Goal: Task Accomplishment & Management: Manage account settings

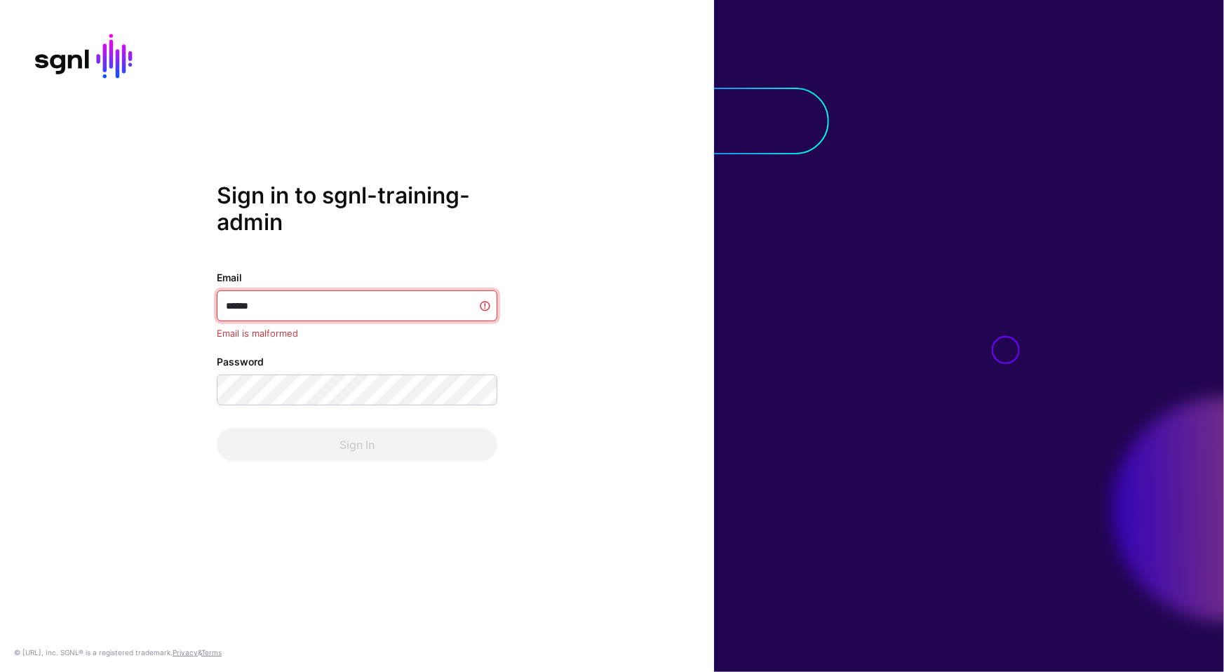
type input "*******"
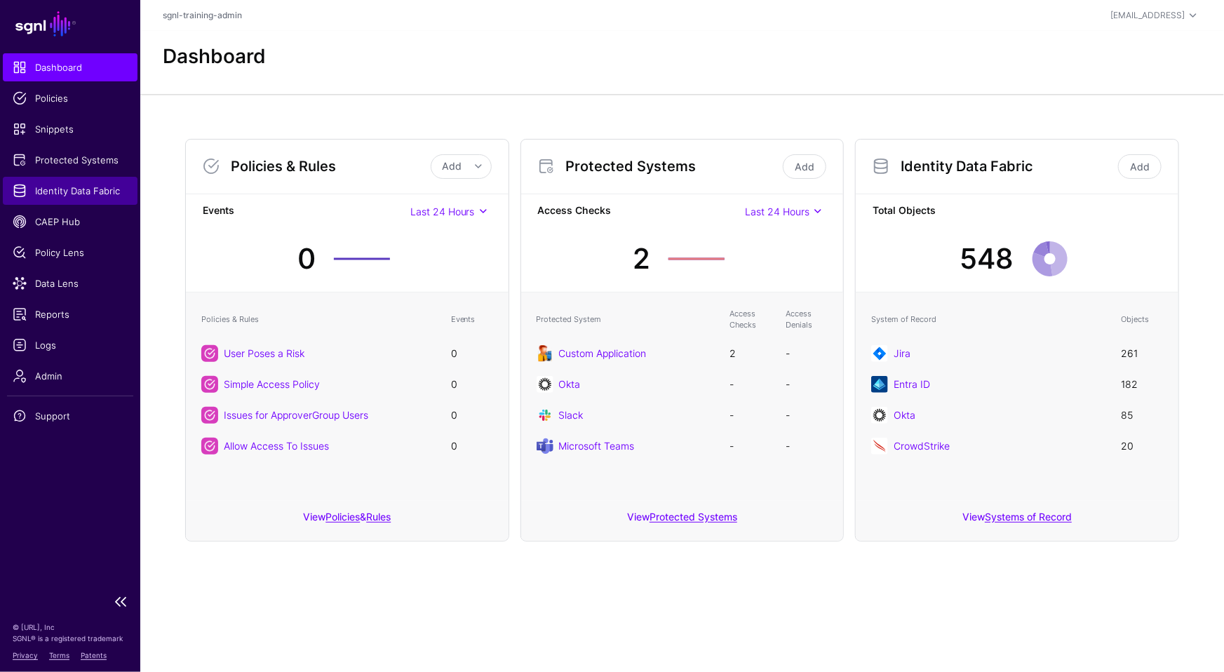
click at [51, 193] on span "Identity Data Fabric" at bounding box center [70, 191] width 115 height 14
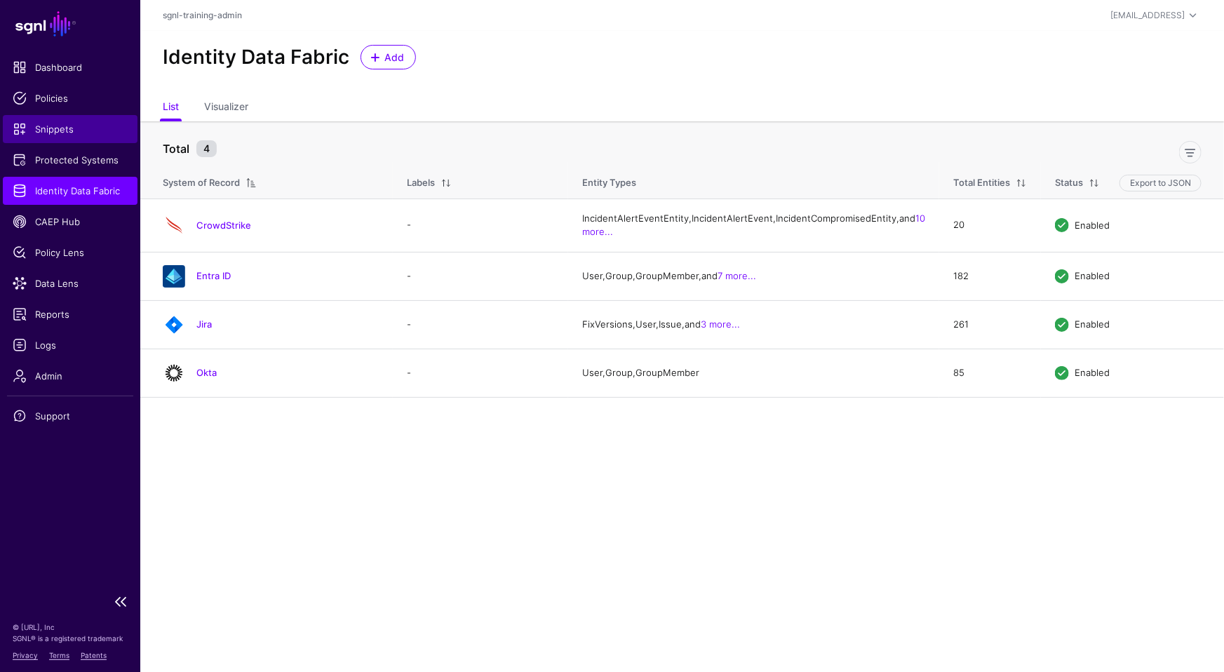
click at [80, 124] on span "Snippets" at bounding box center [70, 129] width 115 height 14
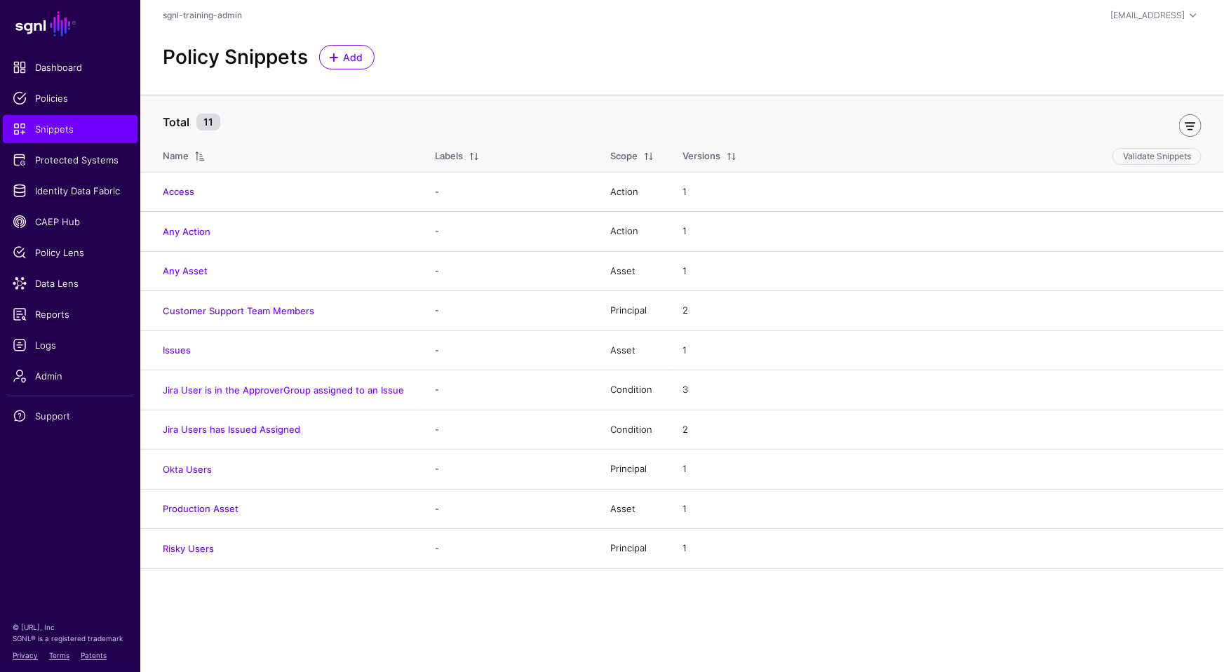
click at [1091, 121] on link at bounding box center [1190, 125] width 22 height 22
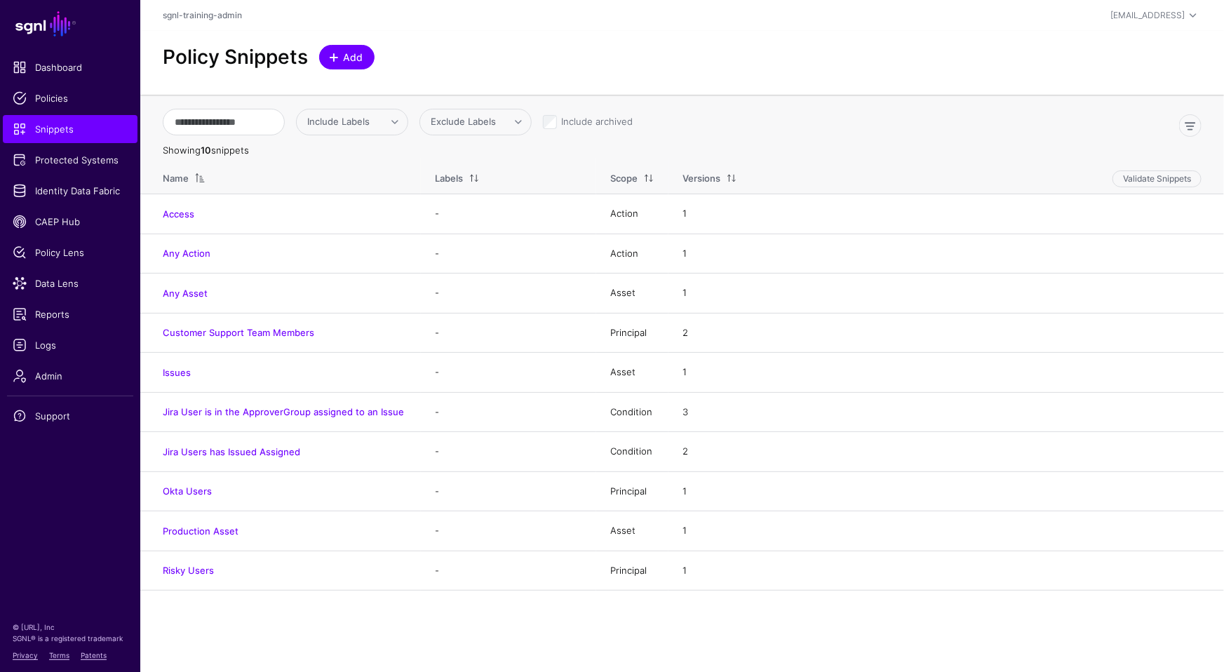
click at [357, 67] on link "Add" at bounding box center [346, 57] width 55 height 25
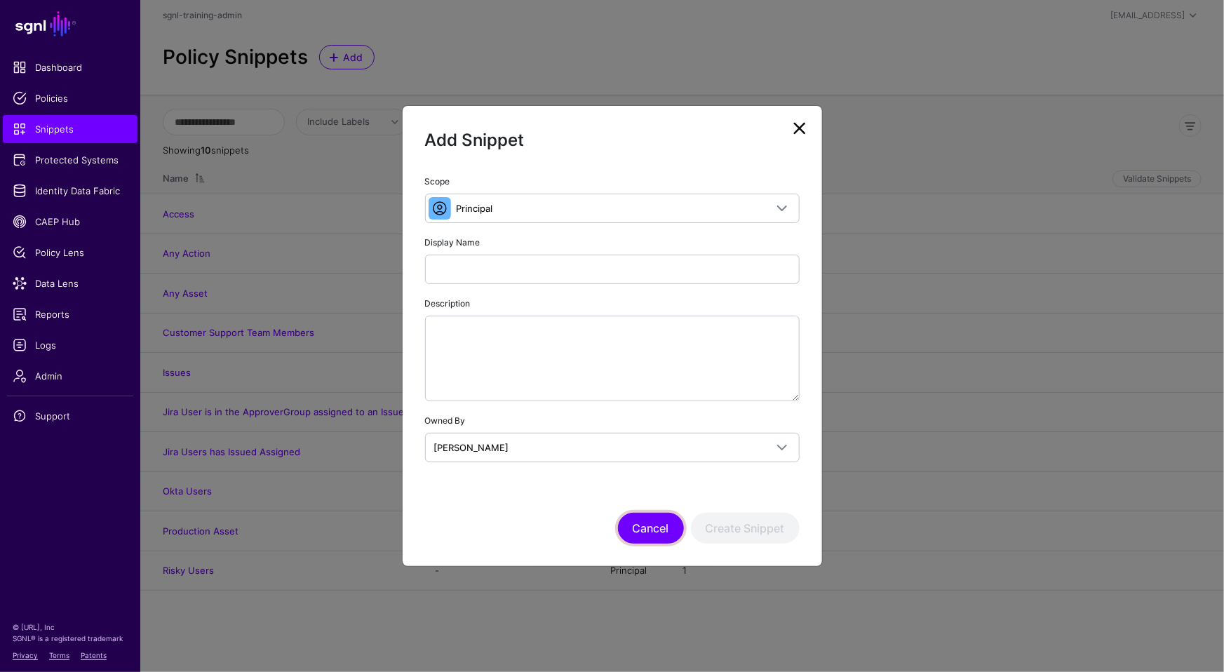
click at [670, 521] on button "Cancel" at bounding box center [651, 528] width 66 height 31
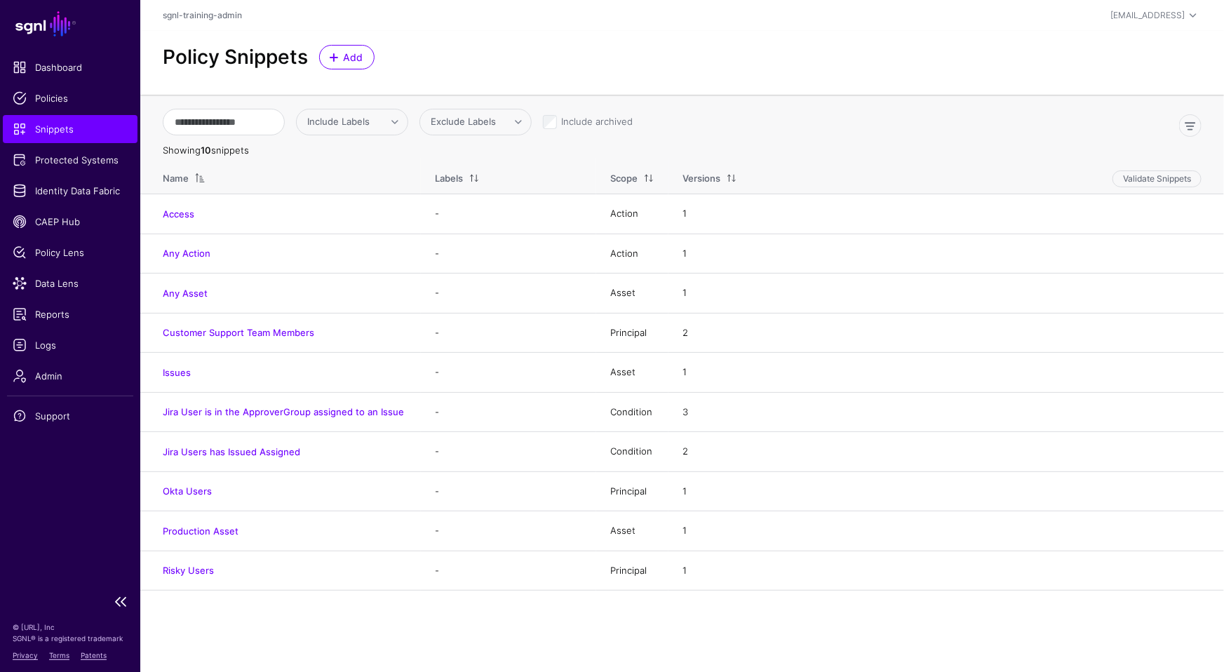
click at [91, 122] on span "Snippets" at bounding box center [70, 129] width 115 height 14
click at [75, 156] on span "Protected Systems" at bounding box center [70, 160] width 115 height 14
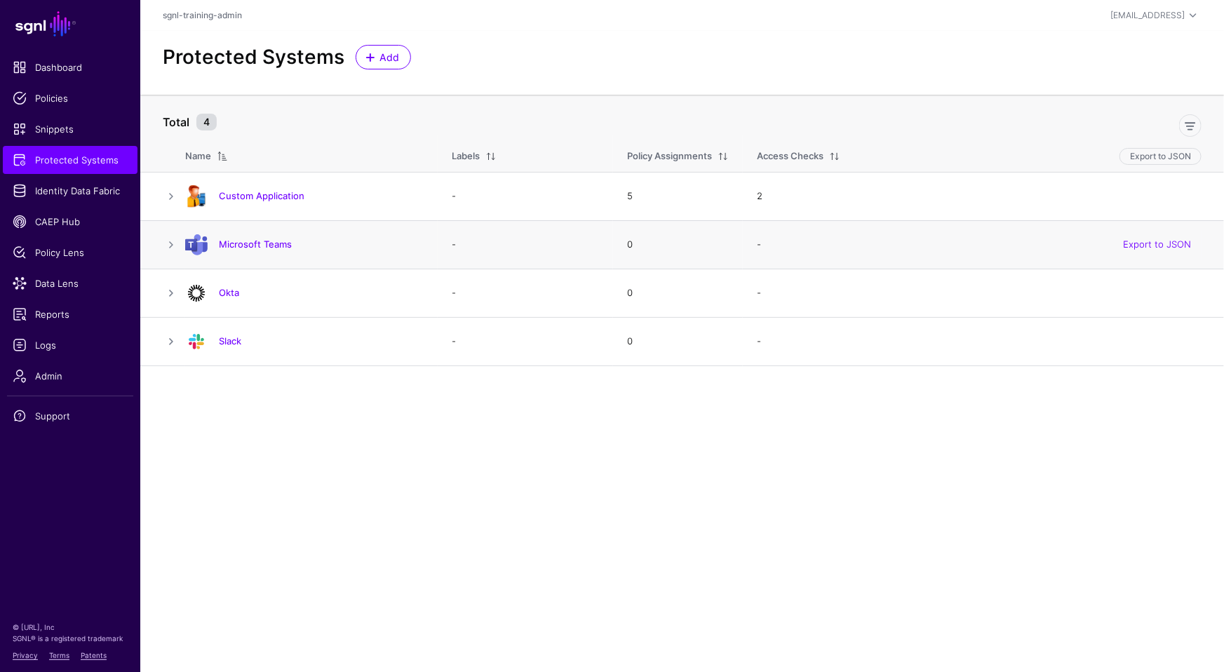
click at [278, 255] on td "Microsoft Teams" at bounding box center [311, 244] width 253 height 48
click at [278, 239] on link "Microsoft Teams" at bounding box center [255, 244] width 73 height 11
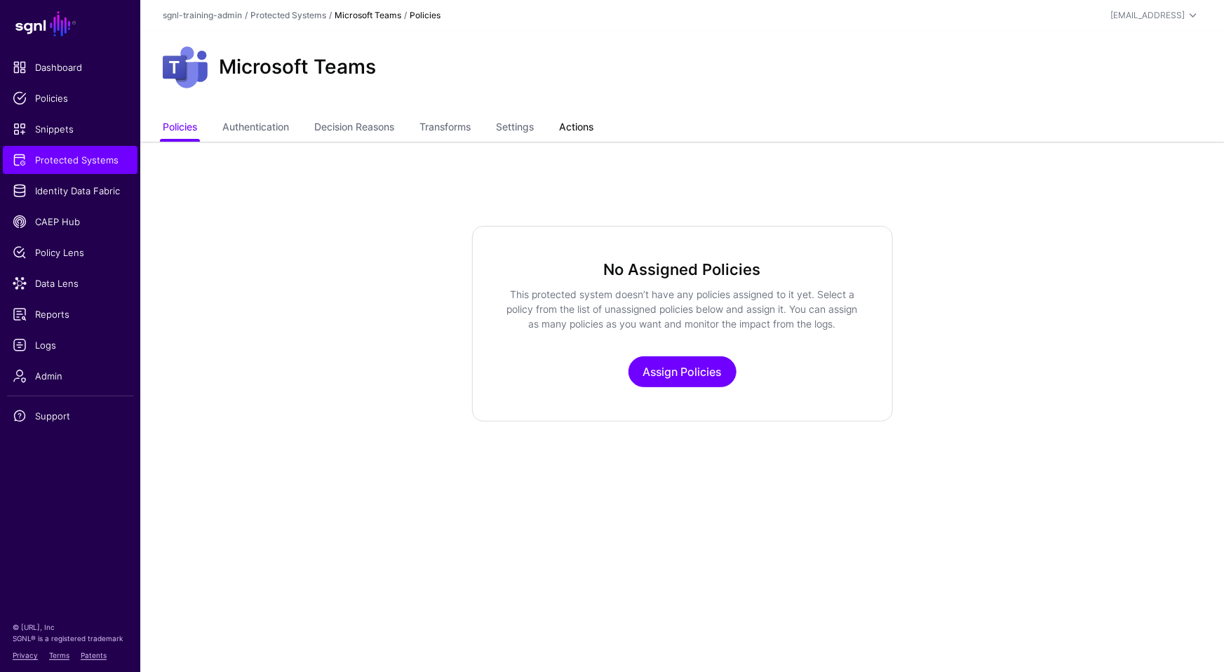
click at [594, 126] on link "Actions" at bounding box center [576, 128] width 34 height 27
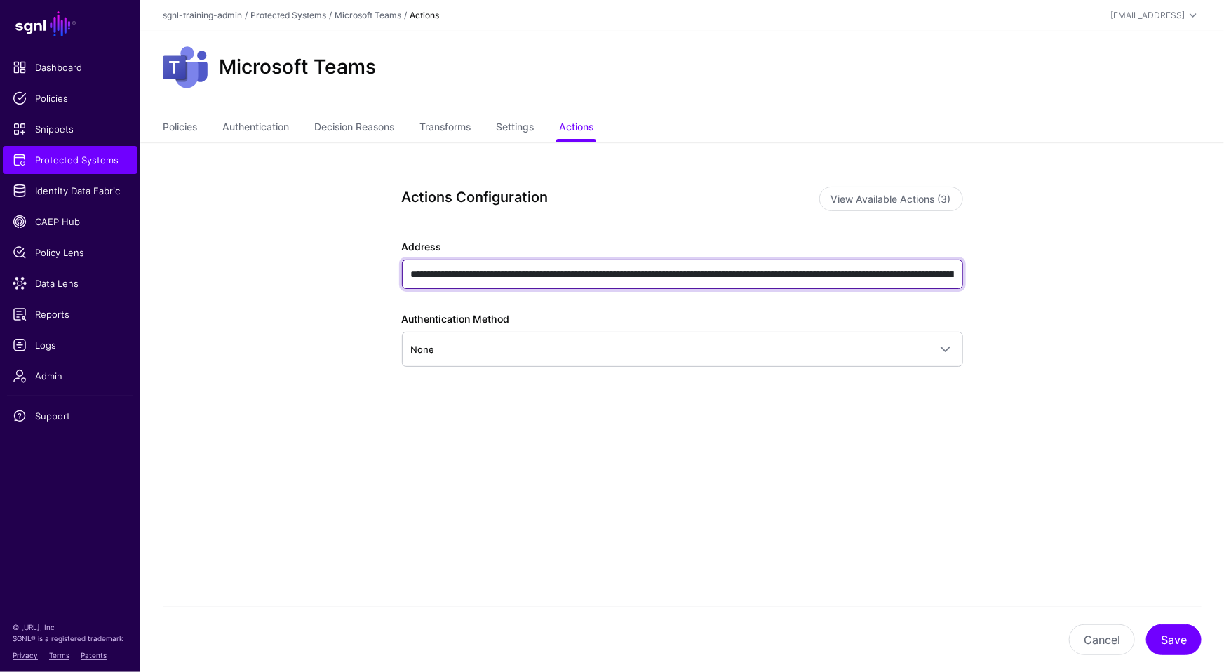
click at [654, 277] on input "**********" at bounding box center [682, 274] width 561 height 29
paste input "text"
type input "**********"
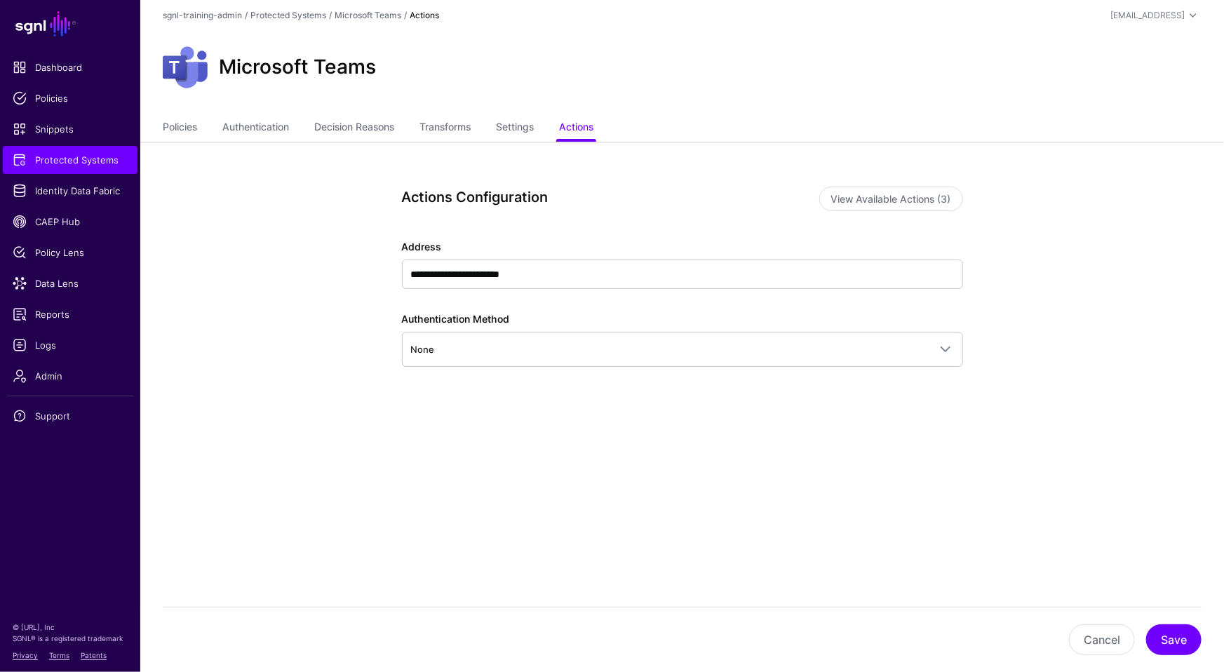
click at [696, 371] on div "**********" at bounding box center [682, 322] width 561 height 167
click at [1091, 600] on button "Save" at bounding box center [1173, 639] width 55 height 31
click at [77, 199] on link "Identity Data Fabric" at bounding box center [70, 191] width 135 height 28
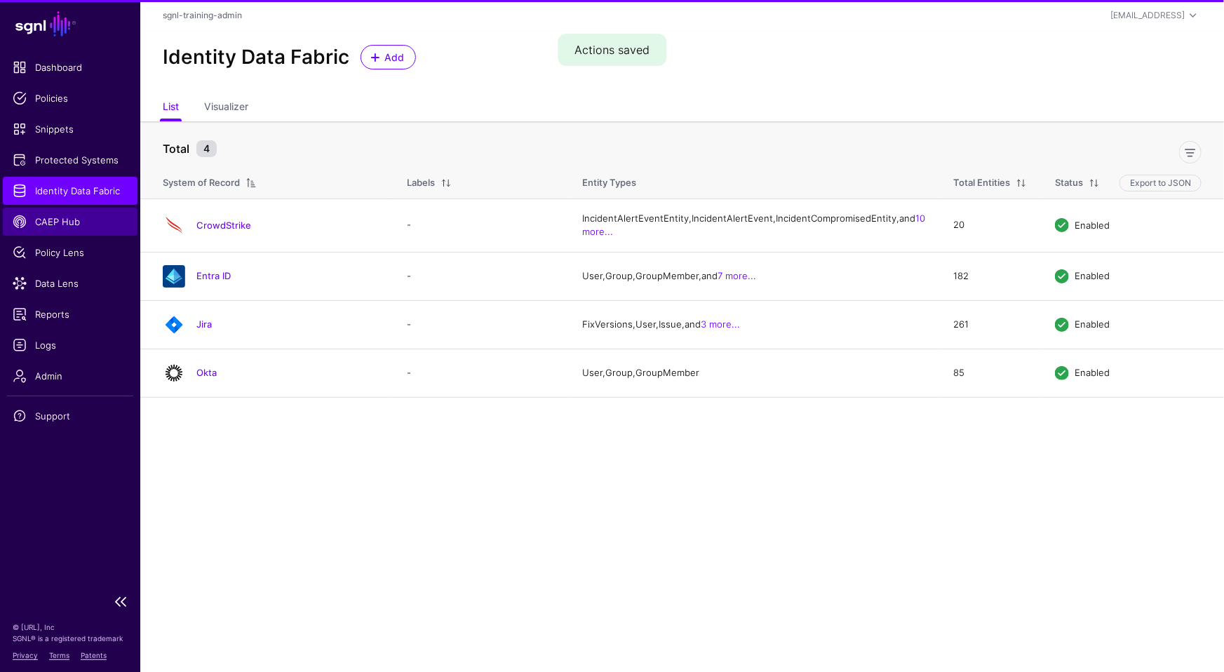
click at [67, 225] on span "CAEP Hub" at bounding box center [70, 222] width 115 height 14
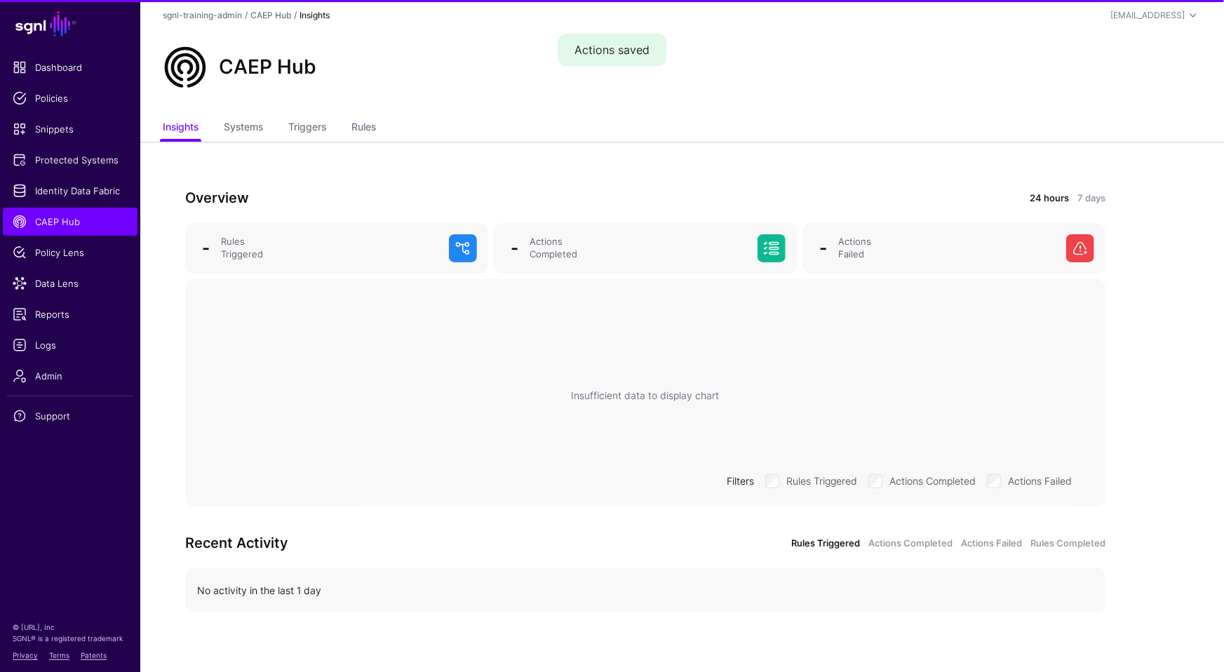
click at [345, 141] on ul "Insights Systems Triggers Rules" at bounding box center [682, 128] width 1039 height 27
click at [357, 137] on link "Rules" at bounding box center [364, 128] width 25 height 27
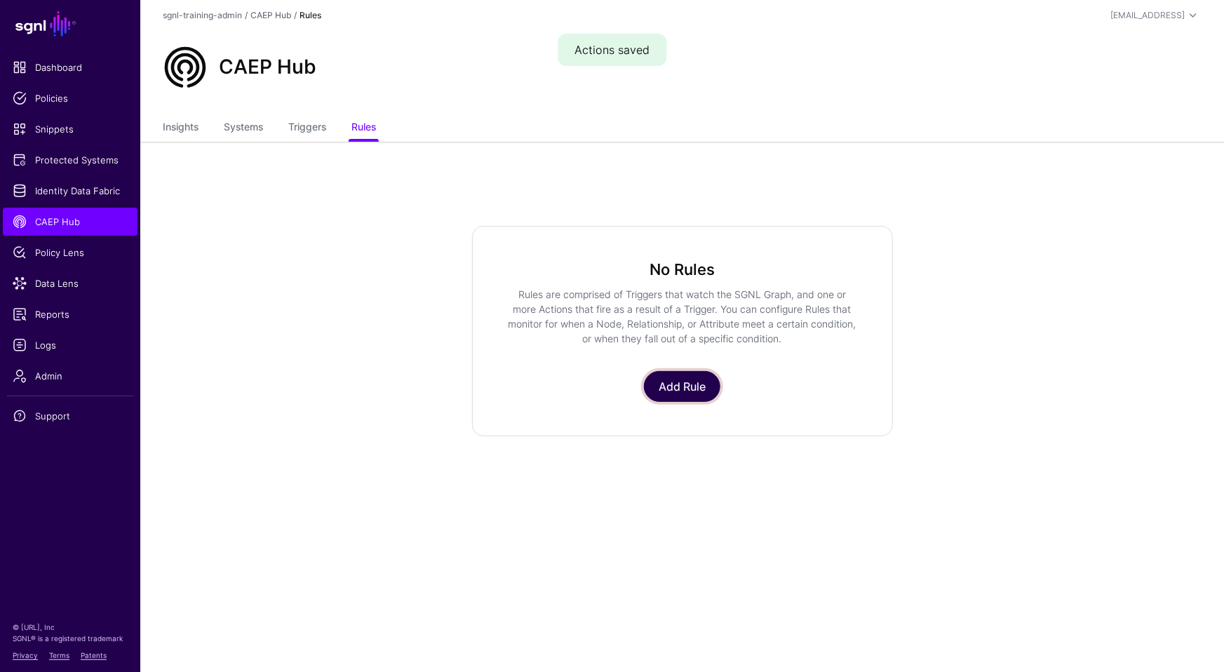
click at [704, 378] on link "Add Rule" at bounding box center [682, 386] width 76 height 31
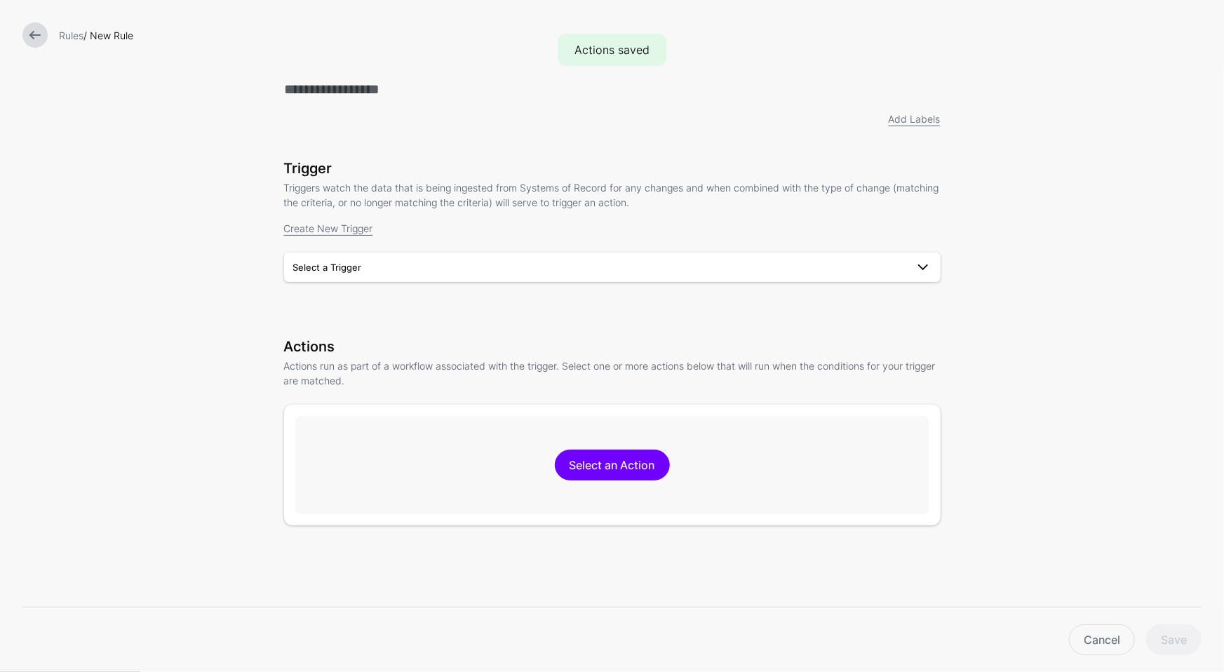
click at [466, 272] on span "Select a Trigger" at bounding box center [599, 267] width 613 height 15
click at [449, 304] on div "User Risk Elevated" at bounding box center [612, 300] width 634 height 14
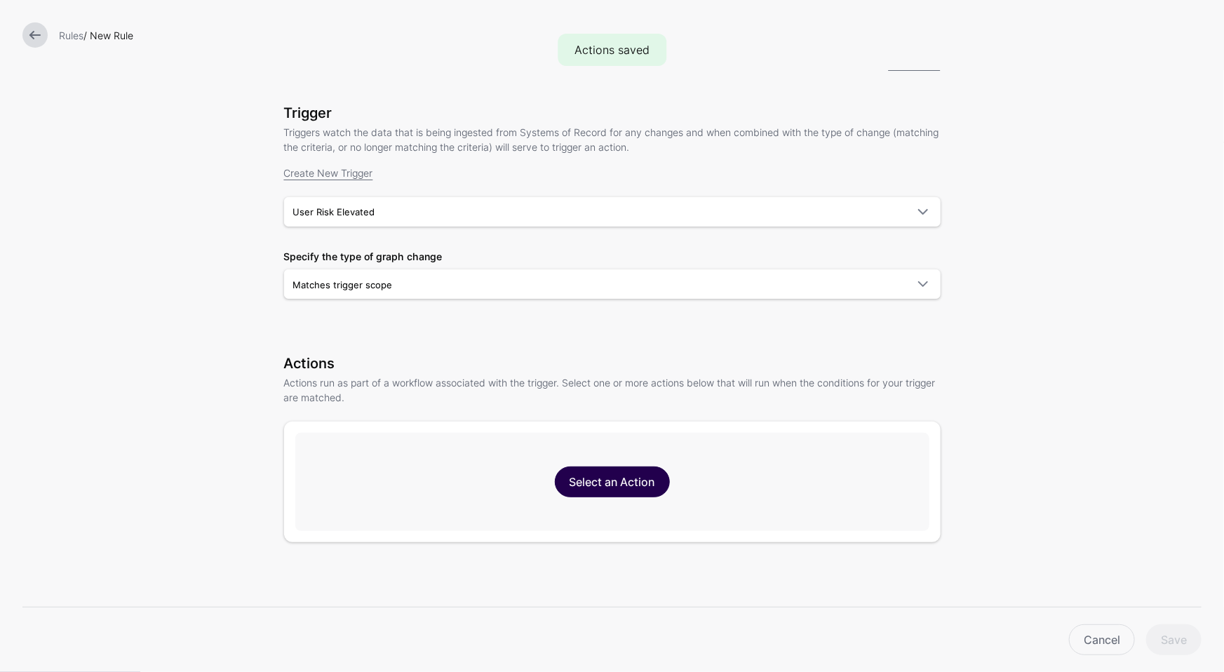
scroll to position [60, 0]
click at [617, 485] on link "Select an Action" at bounding box center [612, 477] width 115 height 31
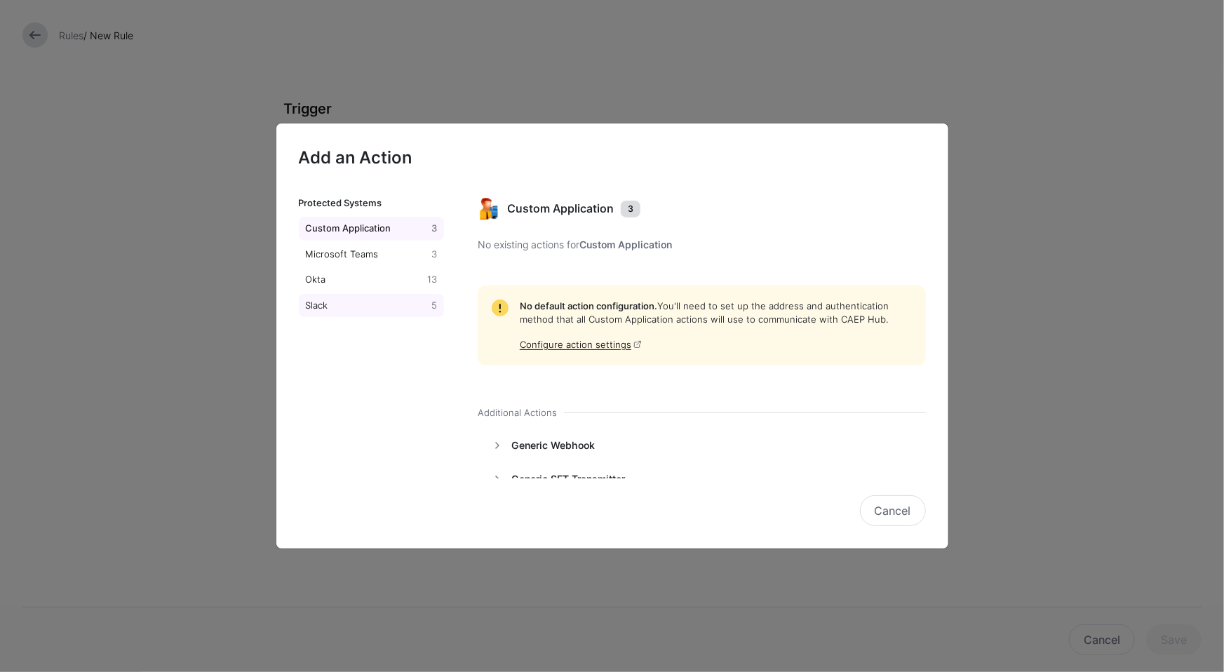
click at [337, 304] on div "Slack" at bounding box center [366, 306] width 126 height 14
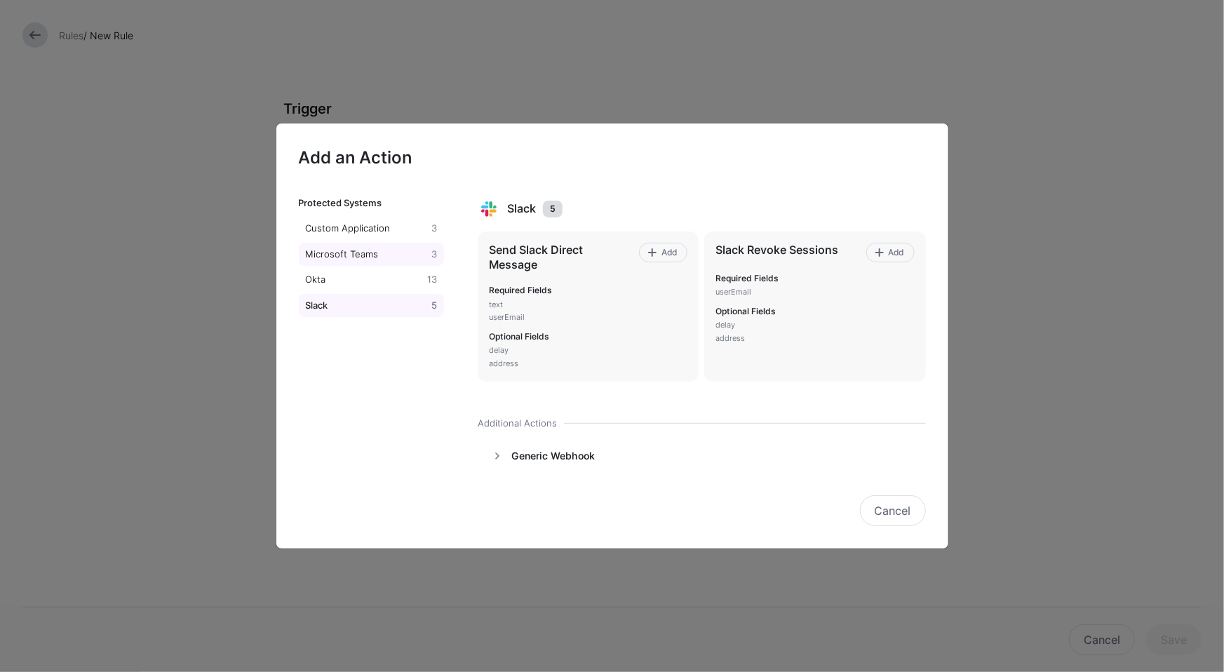
click at [354, 258] on div "Microsoft Teams" at bounding box center [366, 255] width 126 height 14
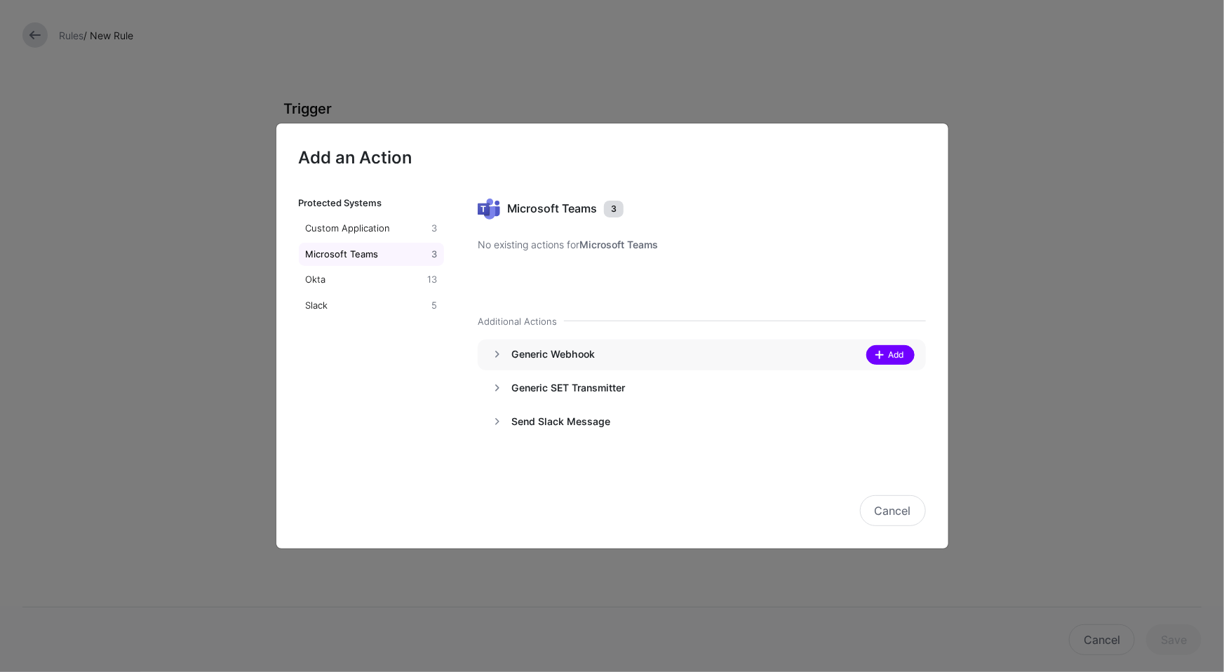
click at [883, 353] on span at bounding box center [879, 354] width 11 height 11
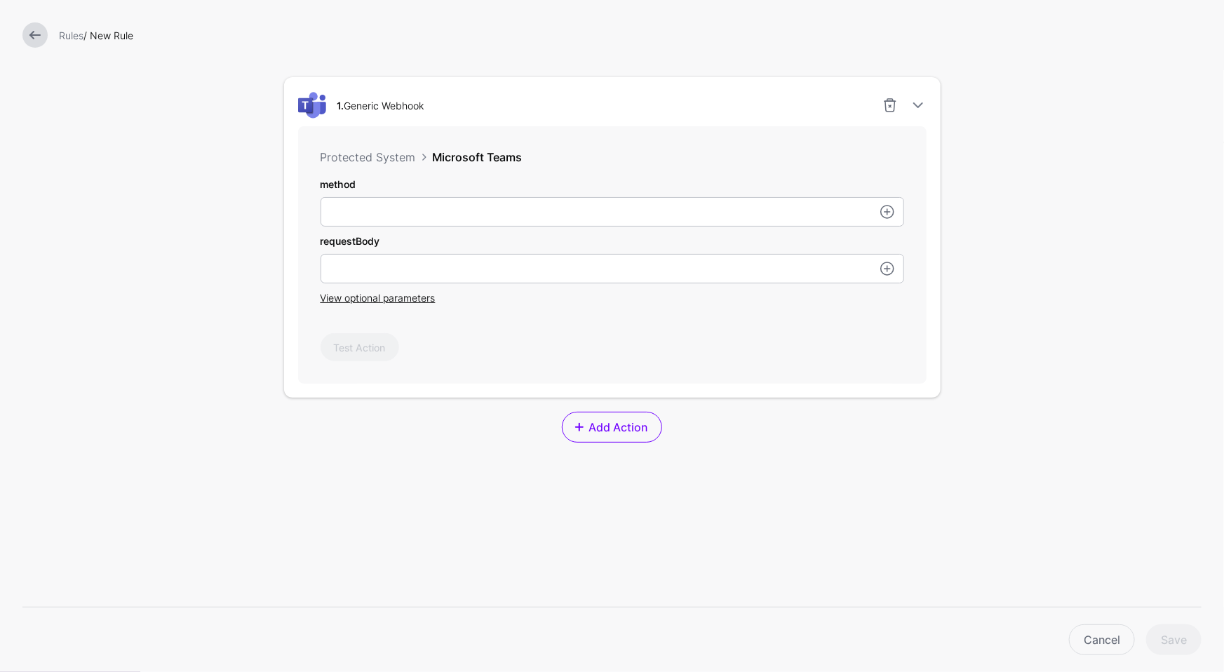
scroll to position [461, 0]
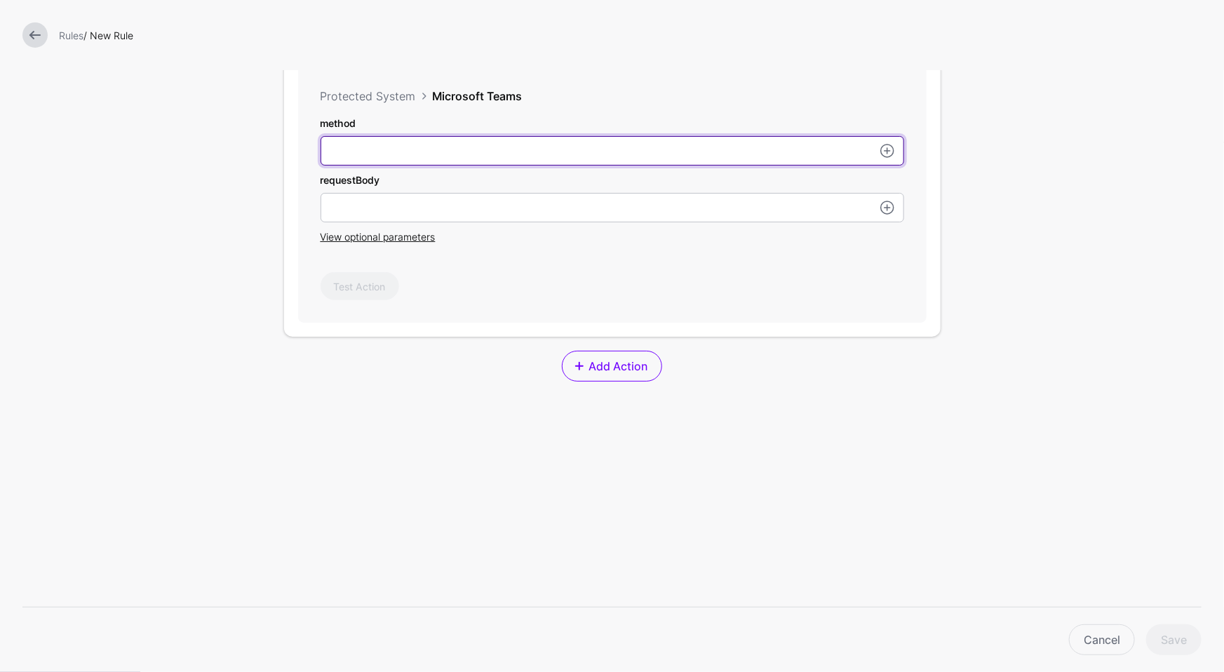
click at [450, 161] on input "method" at bounding box center [613, 150] width 584 height 29
type input "****"
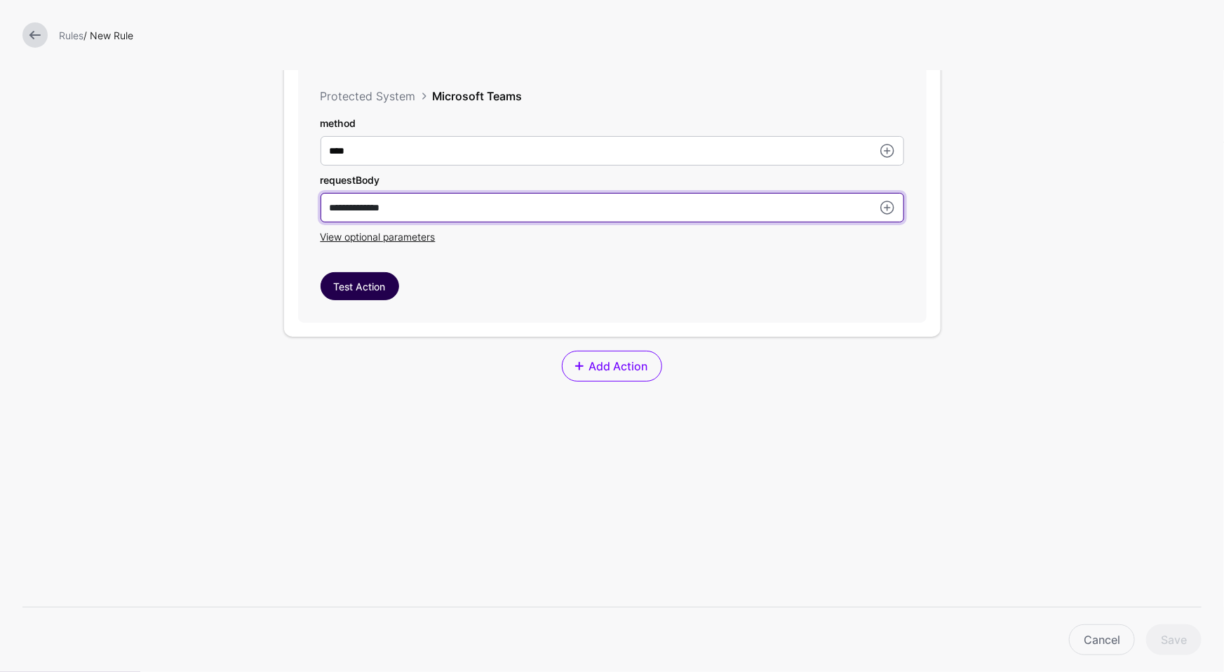
type input "**********"
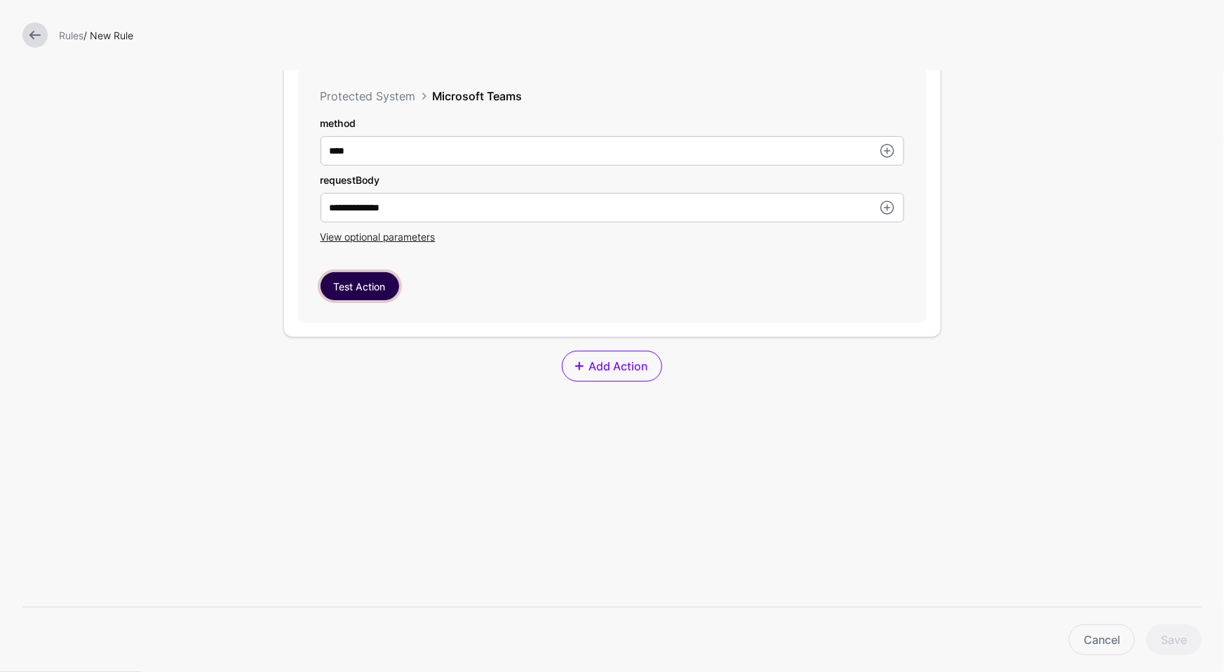
click at [358, 281] on button "Test Action" at bounding box center [360, 286] width 79 height 28
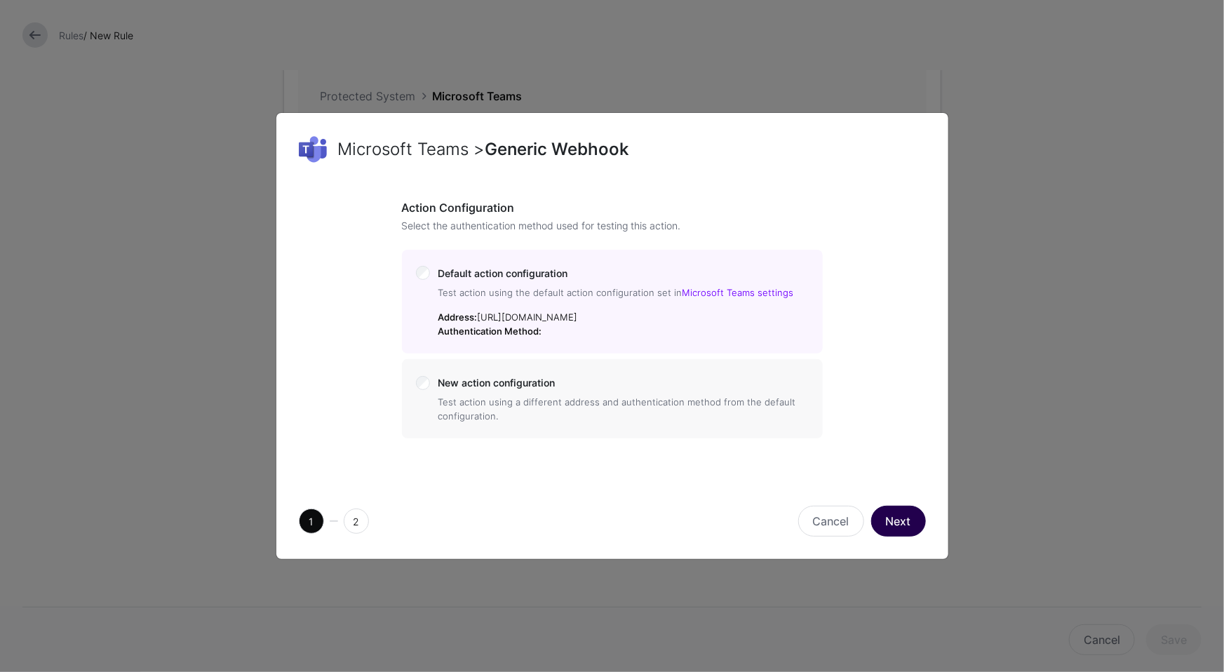
click at [904, 525] on button "Next" at bounding box center [898, 521] width 55 height 31
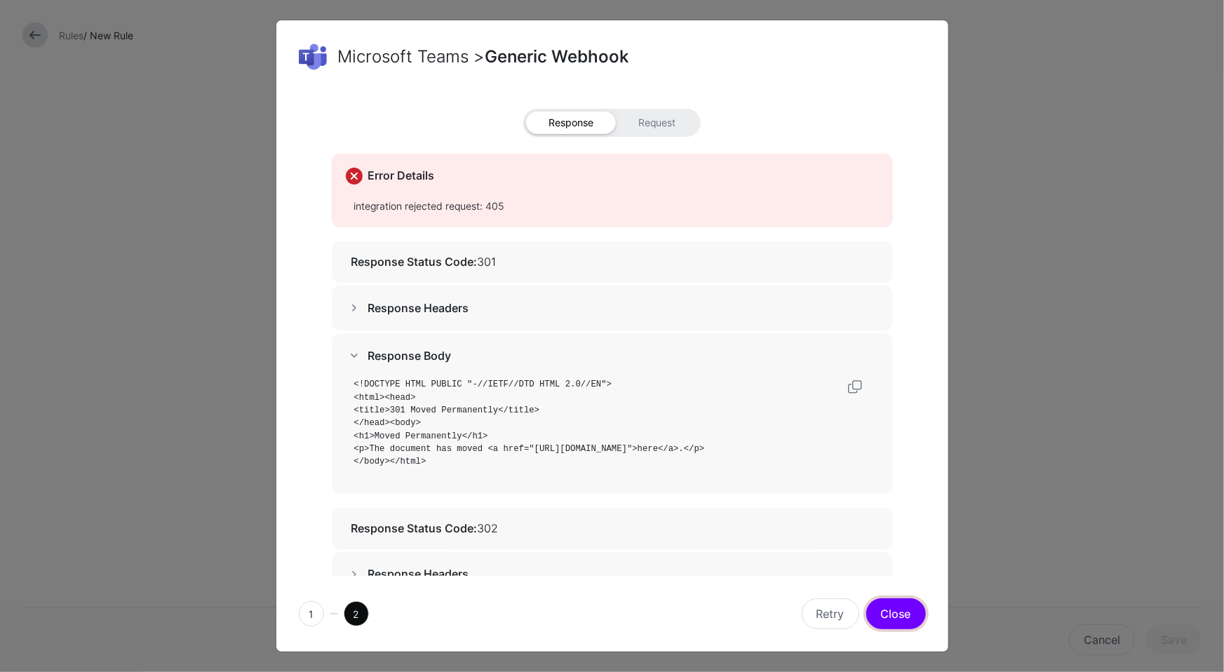
click at [884, 600] on button "Close" at bounding box center [897, 613] width 60 height 31
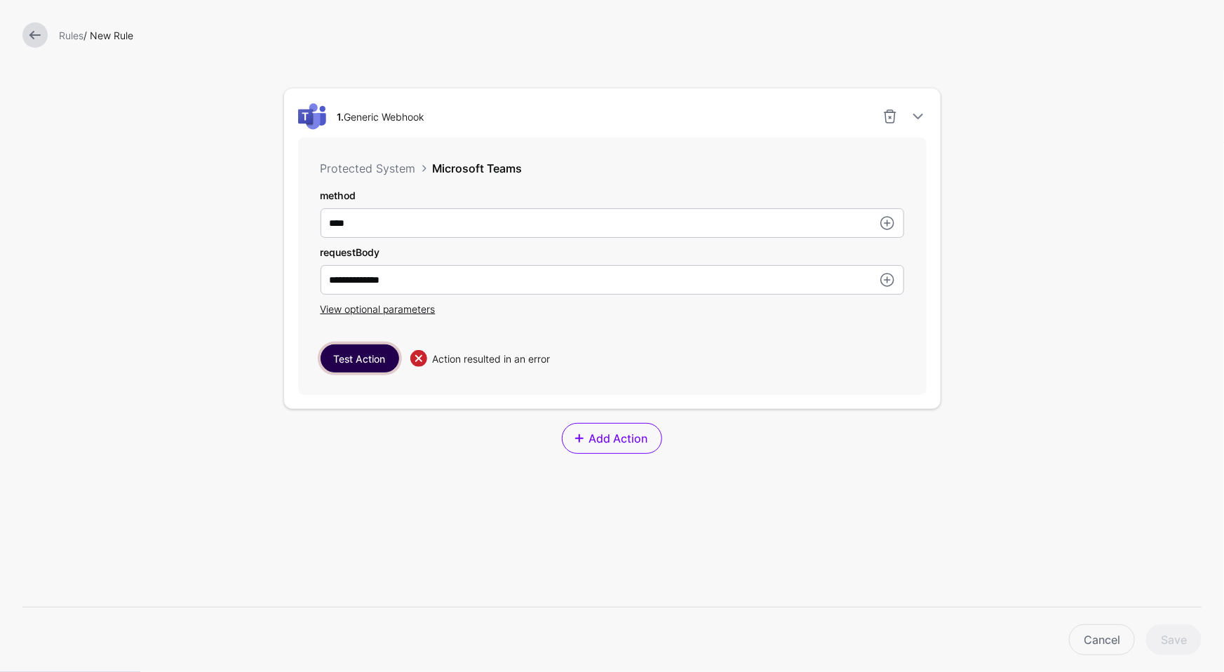
scroll to position [376, 0]
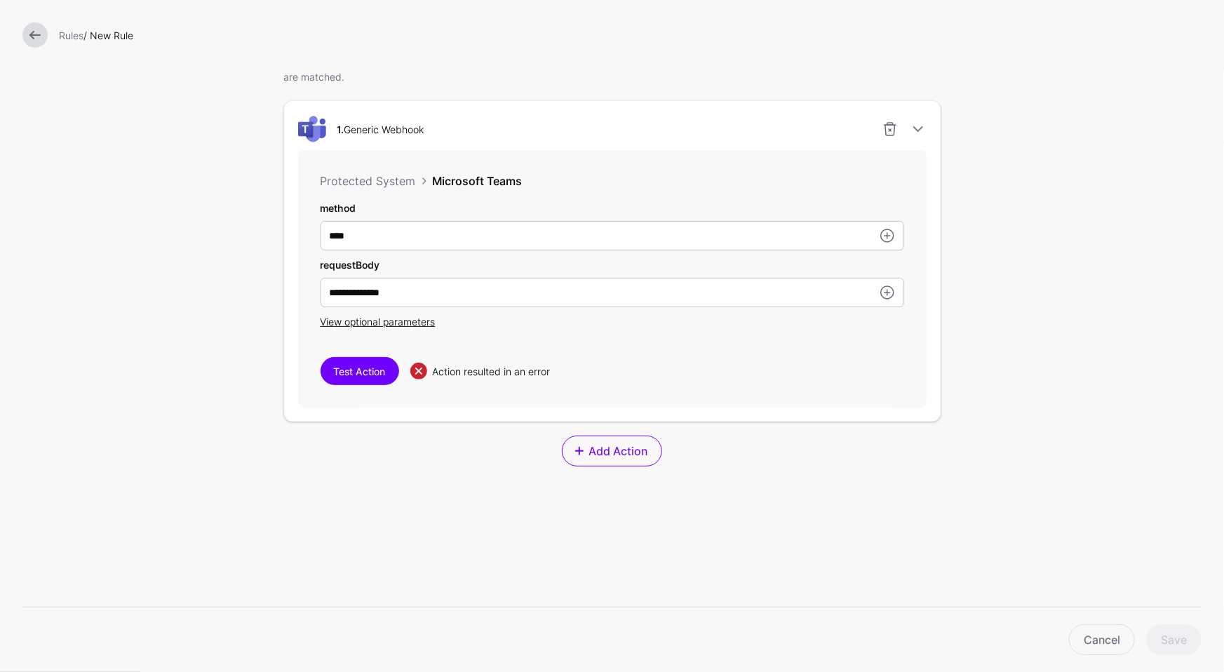
click at [44, 28] on link at bounding box center [34, 34] width 25 height 25
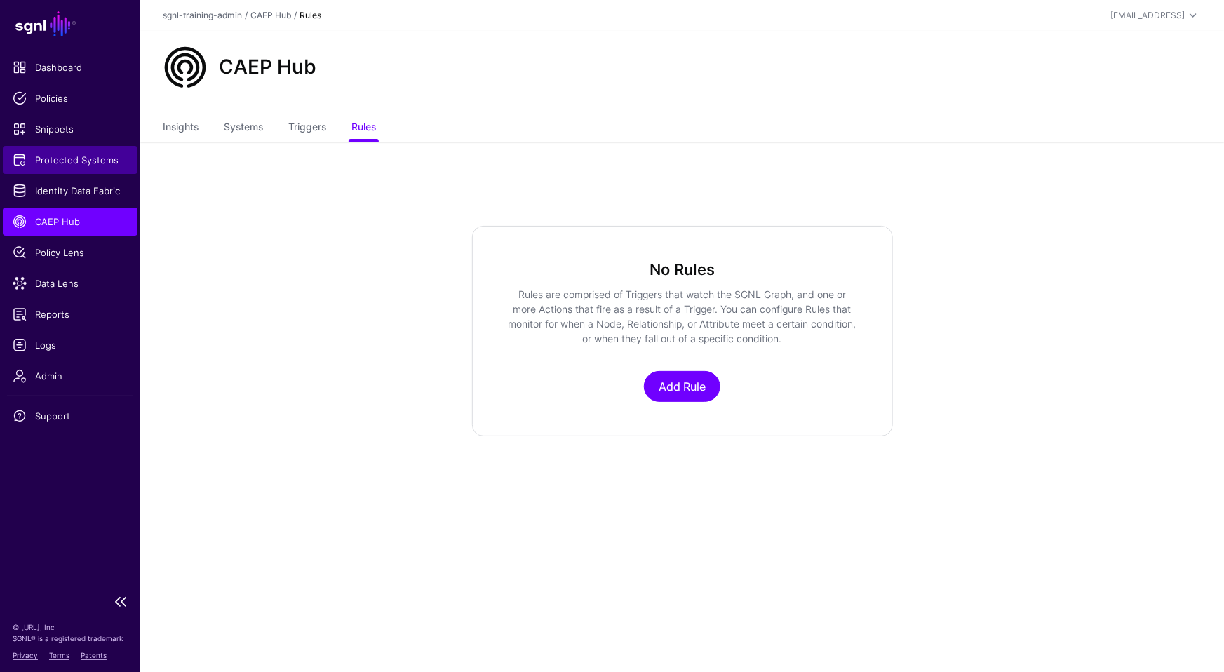
click at [105, 168] on link "Protected Systems" at bounding box center [70, 160] width 135 height 28
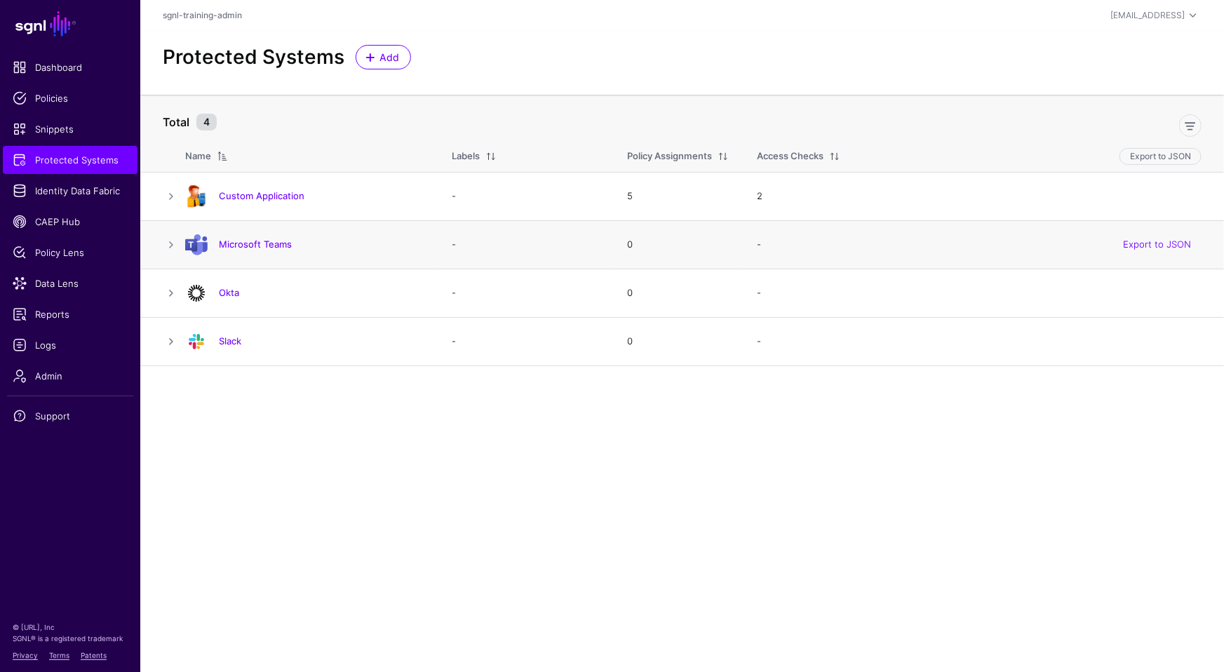
click at [267, 238] on h4 "Microsoft Teams" at bounding box center [321, 244] width 205 height 13
click at [254, 230] on td "Microsoft Teams" at bounding box center [311, 244] width 253 height 48
click at [249, 243] on link "Microsoft Teams" at bounding box center [255, 244] width 73 height 11
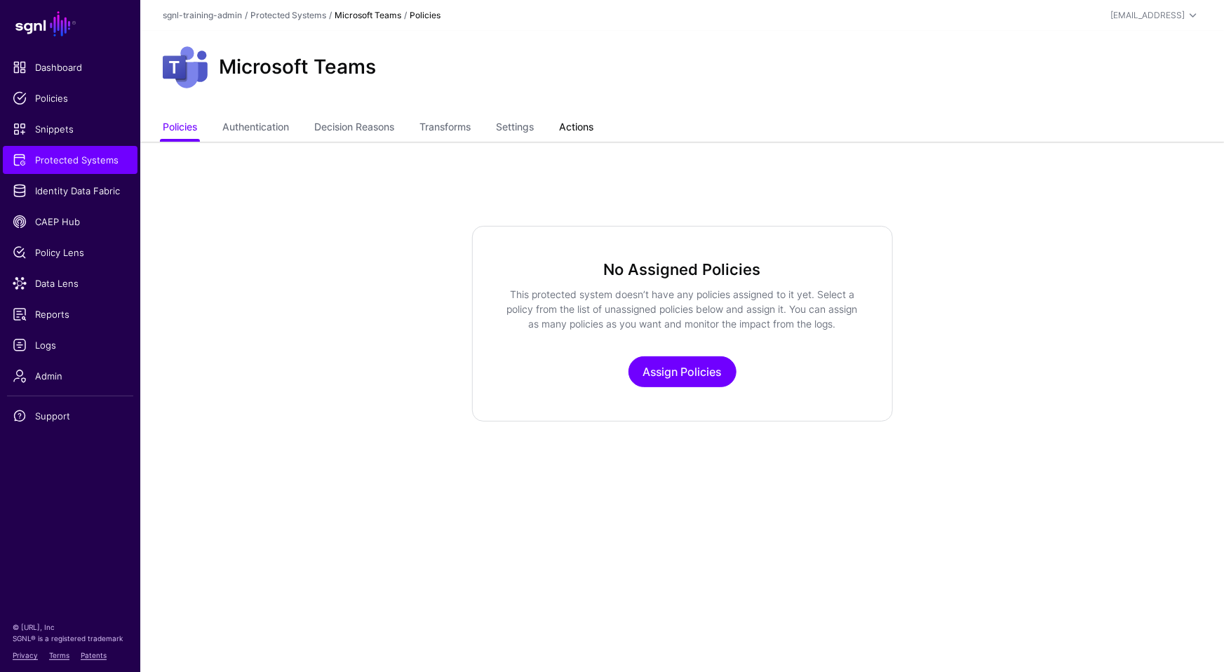
click at [572, 123] on link "Actions" at bounding box center [576, 128] width 34 height 27
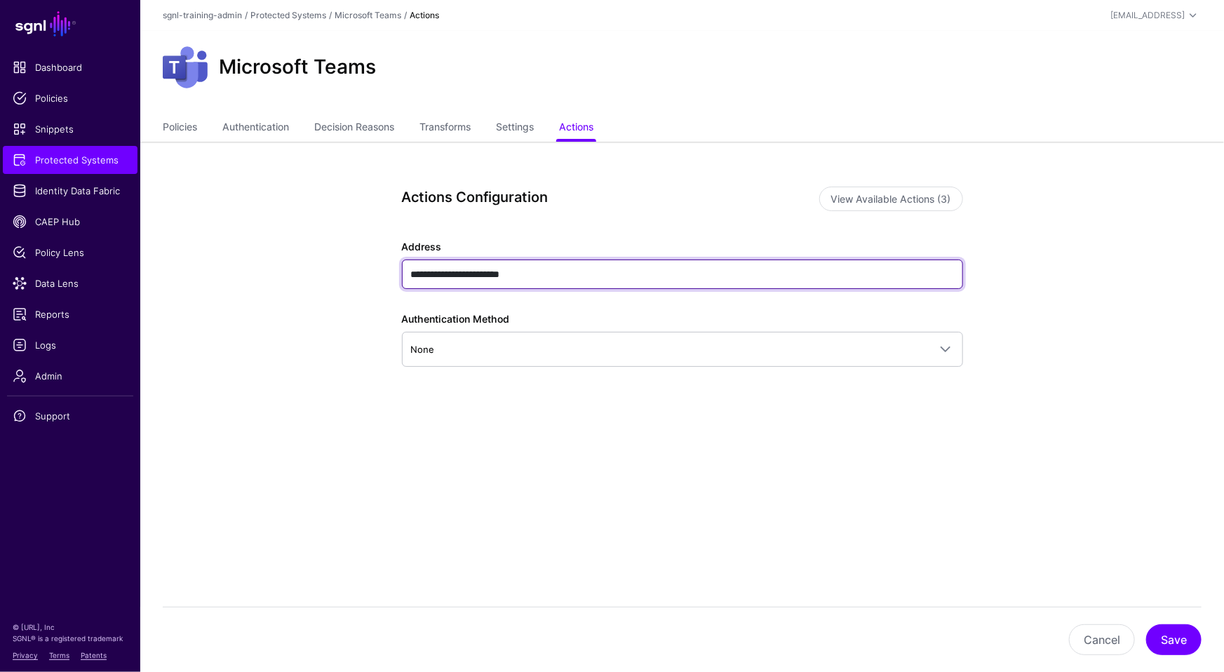
click at [558, 272] on input "**********" at bounding box center [682, 274] width 561 height 29
paste input "**********"
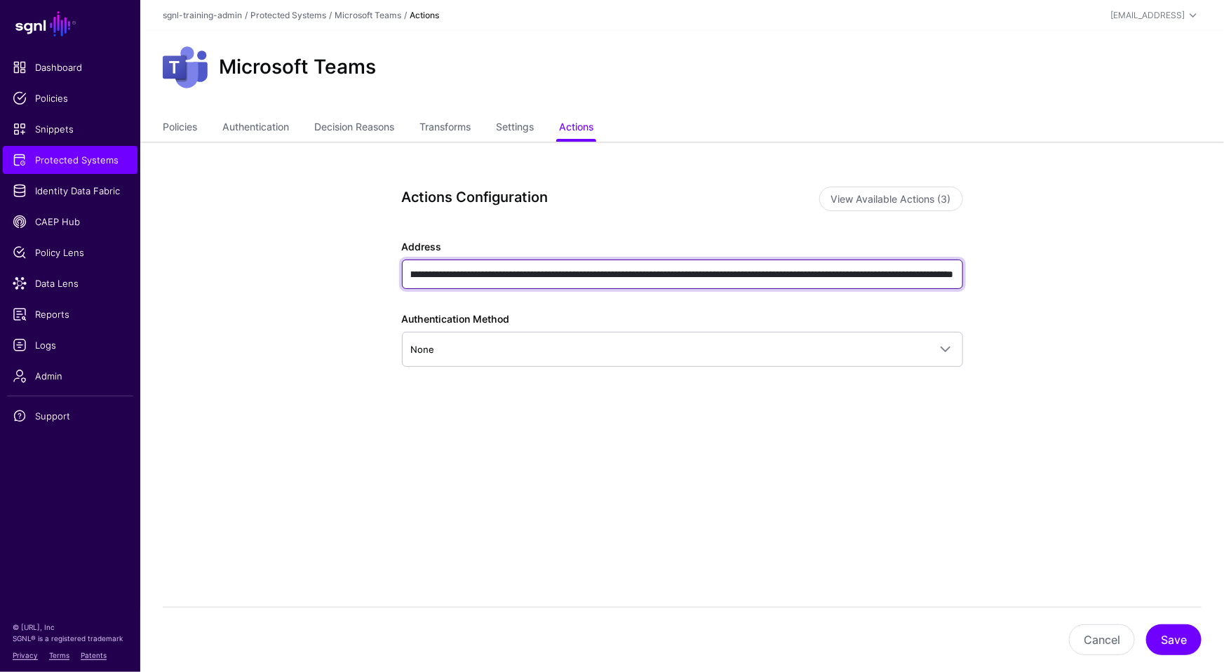
type input "**********"
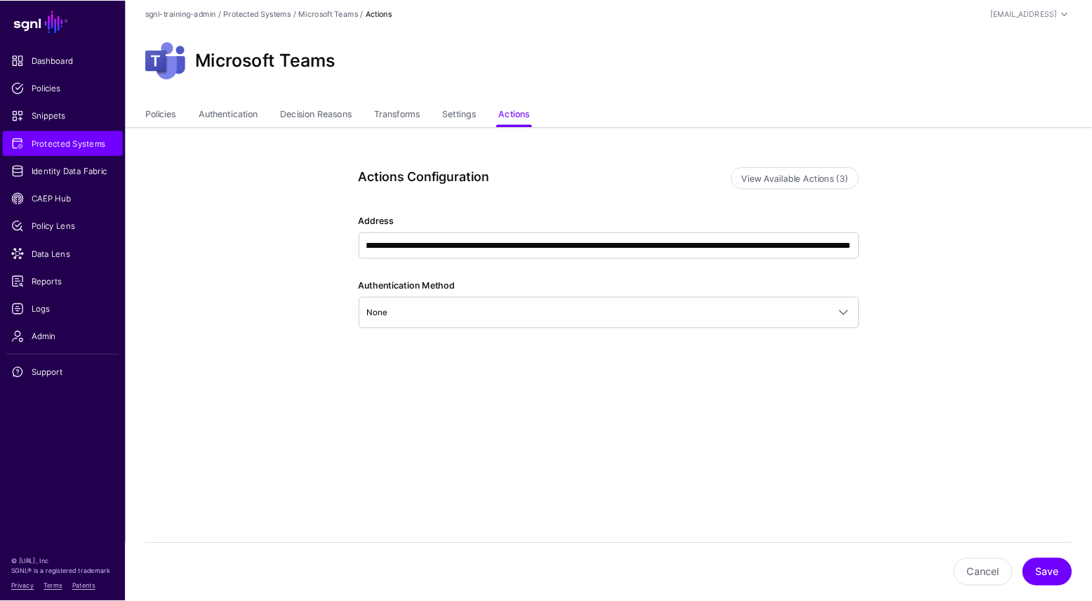
scroll to position [0, 0]
click at [664, 452] on div "**********" at bounding box center [682, 344] width 651 height 405
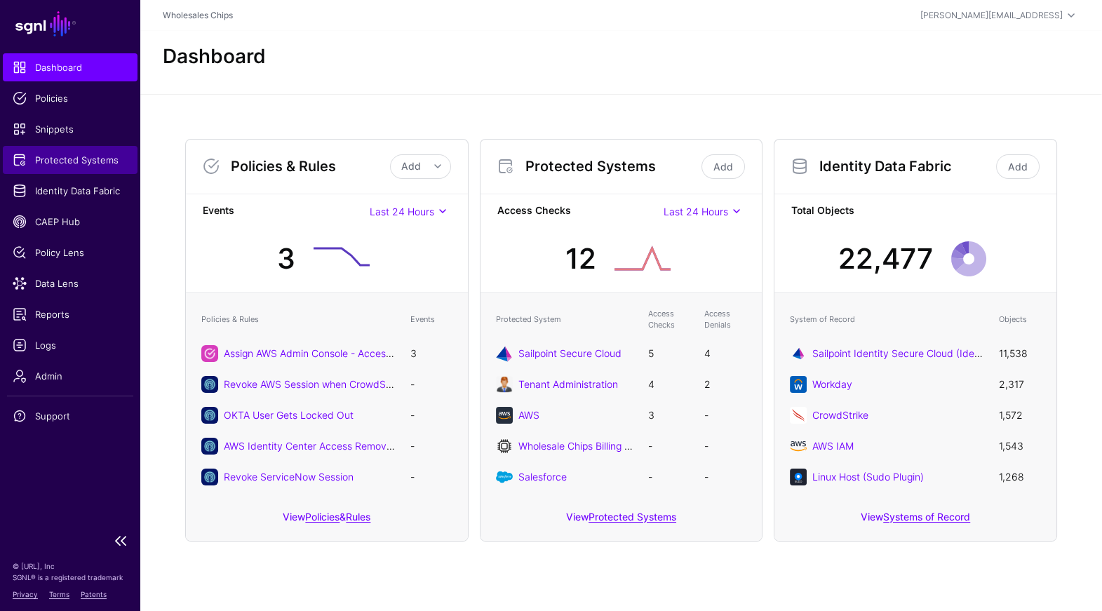
click at [64, 168] on link "Protected Systems" at bounding box center [70, 160] width 135 height 28
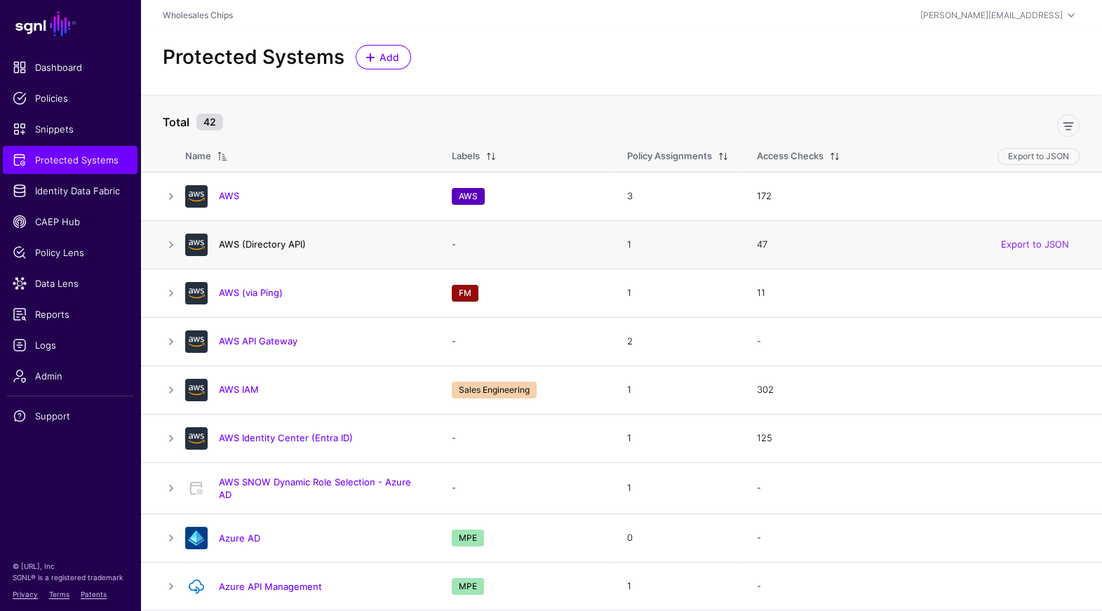
click at [282, 249] on link "AWS (Directory API)" at bounding box center [262, 244] width 87 height 11
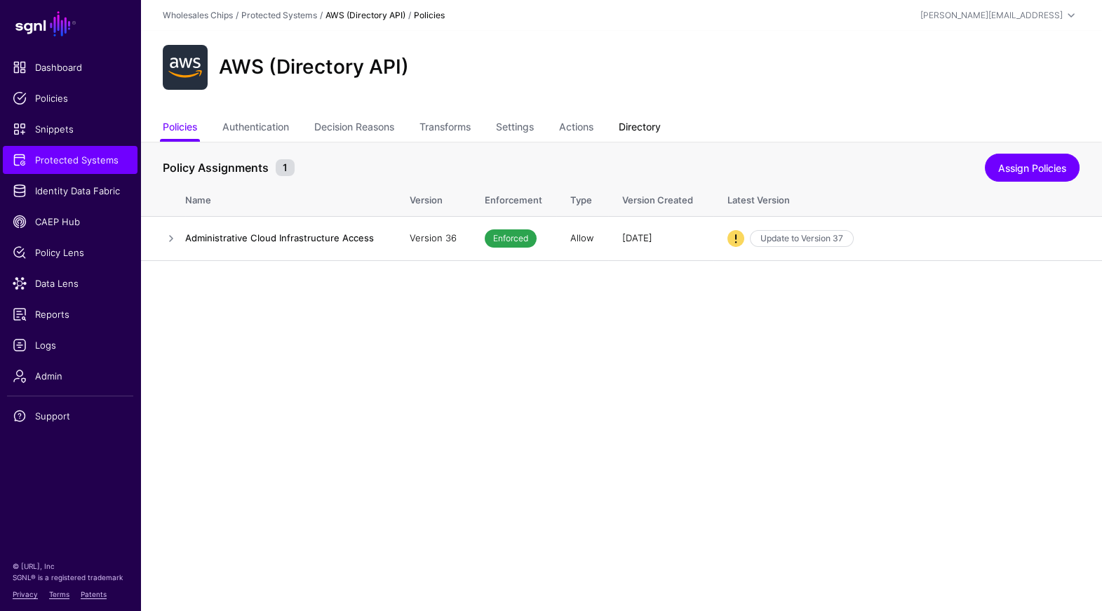
click at [661, 122] on link "Directory" at bounding box center [640, 128] width 42 height 27
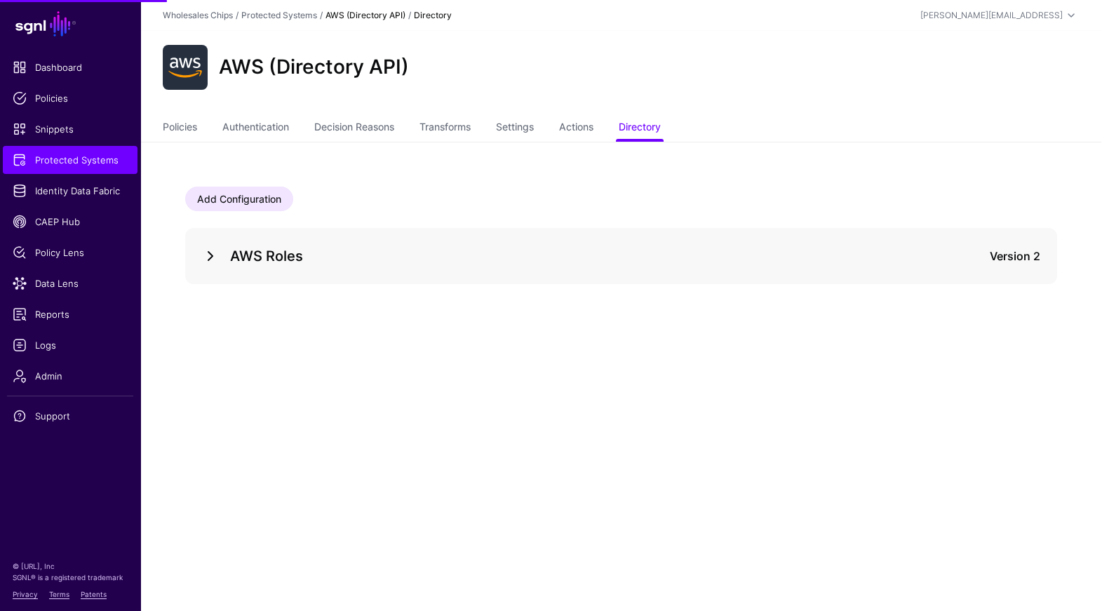
click at [208, 251] on link at bounding box center [210, 256] width 17 height 17
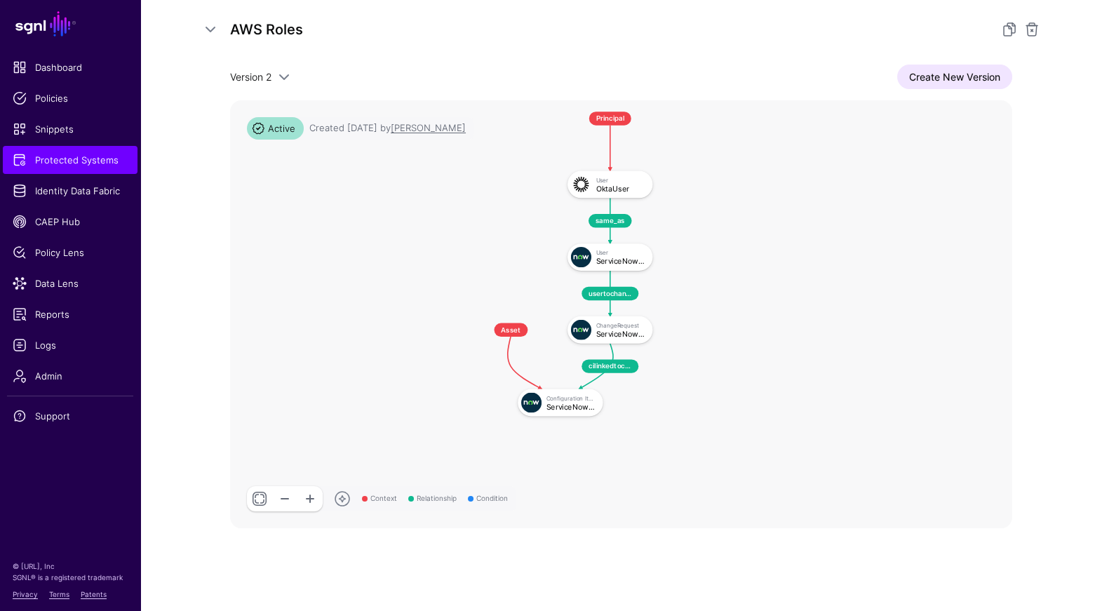
scroll to position [233, 0]
